Goal: Task Accomplishment & Management: Complete application form

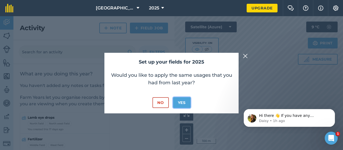
click at [180, 107] on button "Yes" at bounding box center [181, 102] width 17 height 11
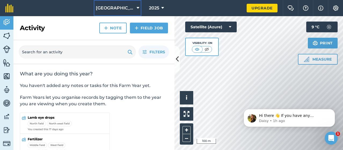
click at [137, 7] on icon at bounding box center [138, 8] width 3 height 6
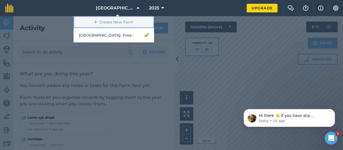
click at [123, 20] on link "Create New Farm" at bounding box center [114, 22] width 81 height 12
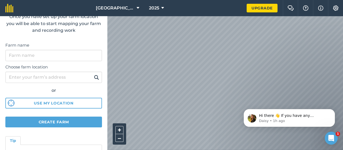
scroll to position [35, 0]
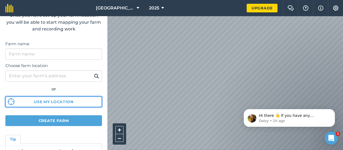
click at [46, 101] on button "Use my location" at bounding box center [53, 101] width 97 height 11
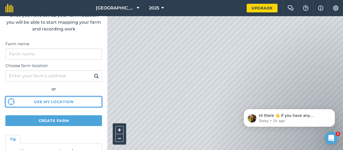
click at [24, 101] on button "Use my location" at bounding box center [53, 101] width 97 height 11
click at [41, 100] on button "Use my location" at bounding box center [53, 101] width 97 height 11
click at [44, 100] on button "Use my location" at bounding box center [53, 101] width 97 height 11
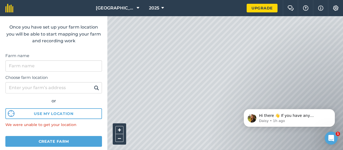
scroll to position [24, 0]
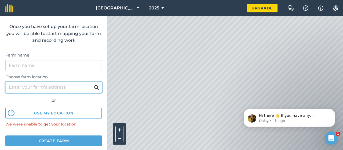
click at [48, 92] on input "Choose farm location" at bounding box center [53, 86] width 97 height 11
type input "freemantle Boys high"
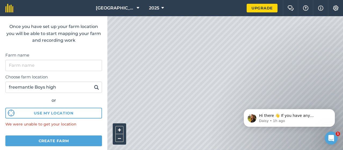
click at [94, 86] on img at bounding box center [96, 87] width 5 height 6
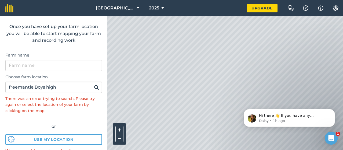
click at [94, 87] on img at bounding box center [96, 87] width 5 height 6
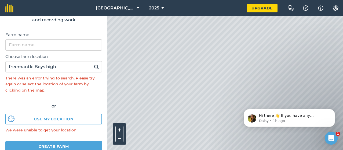
scroll to position [48, 0]
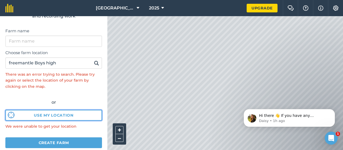
click at [53, 112] on button "Use my location" at bounding box center [53, 115] width 97 height 11
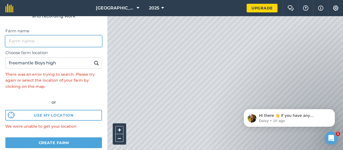
click at [37, 44] on input "Farm name" at bounding box center [53, 40] width 97 height 11
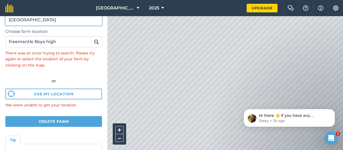
scroll to position [84, 0]
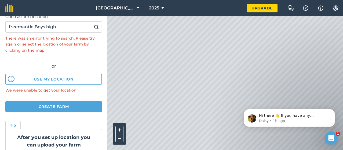
type input "[GEOGRAPHIC_DATA]"
click at [69, 106] on button "Create farm" at bounding box center [53, 106] width 97 height 11
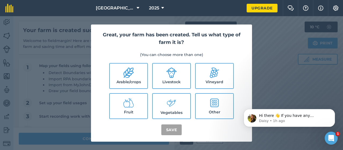
click at [128, 76] on icon at bounding box center [128, 72] width 11 height 11
checkbox input "true"
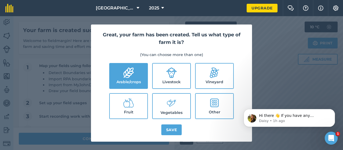
click at [180, 74] on label "Livestock" at bounding box center [172, 75] width 38 height 25
checkbox input "true"
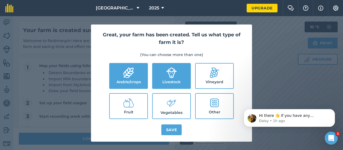
click at [172, 103] on icon at bounding box center [171, 103] width 11 height 12
checkbox input "true"
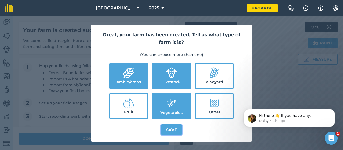
click at [168, 128] on button "Save" at bounding box center [171, 129] width 21 height 11
